Goal: Information Seeking & Learning: Get advice/opinions

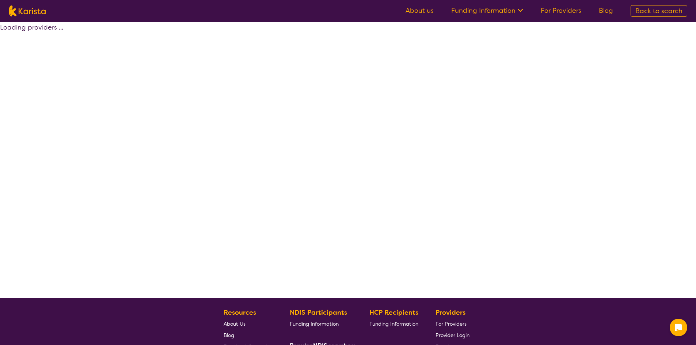
select select "by_score"
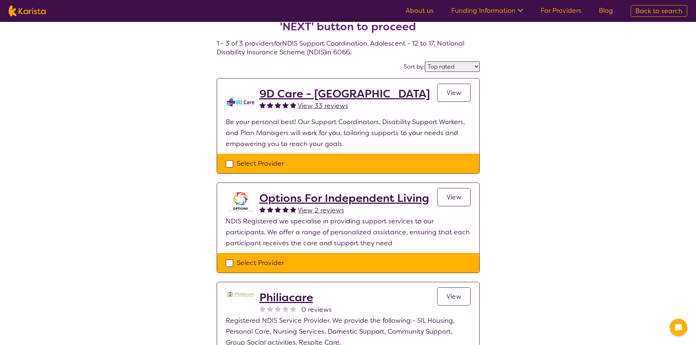
scroll to position [37, 0]
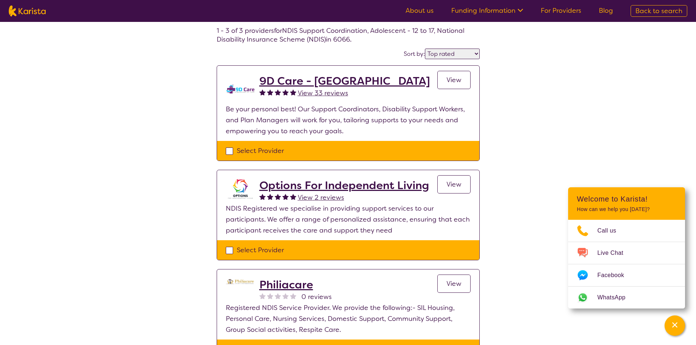
click at [338, 92] on span "View 33 reviews" at bounding box center [323, 93] width 50 height 9
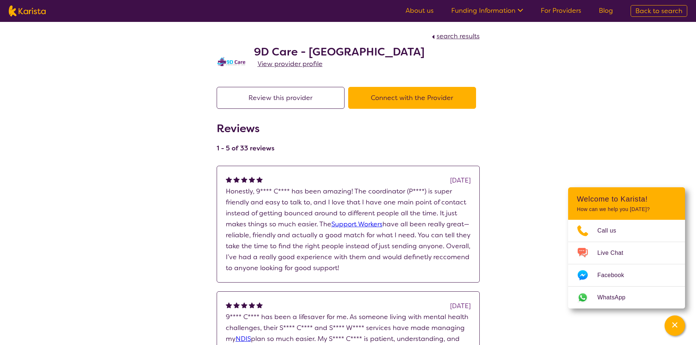
click at [443, 34] on span "search results" at bounding box center [457, 36] width 43 height 9
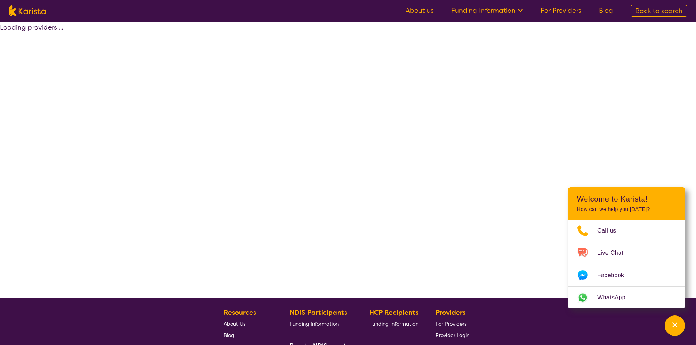
select select "by_score"
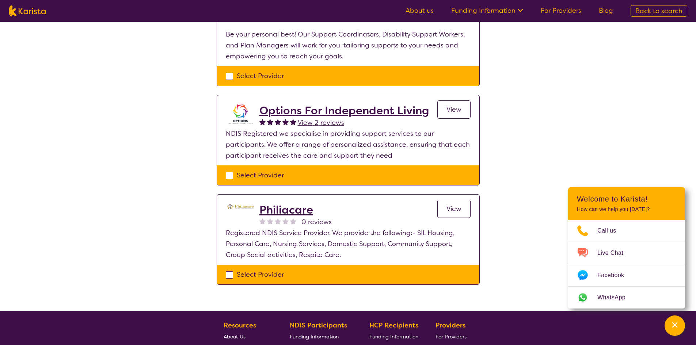
scroll to position [183, 0]
